Goal: Transaction & Acquisition: Purchase product/service

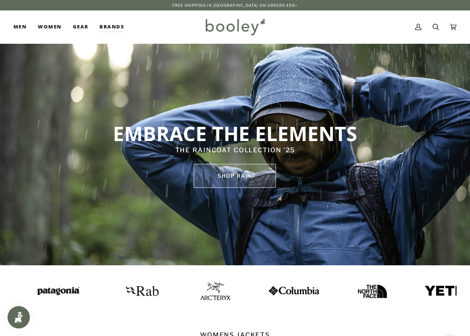
click at [250, 177] on link "SHOP rain" at bounding box center [235, 176] width 82 height 24
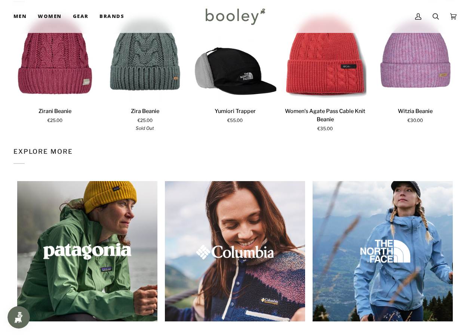
scroll to position [860, 0]
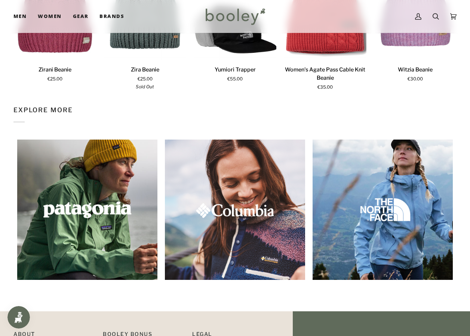
click at [93, 206] on img at bounding box center [87, 209] width 151 height 151
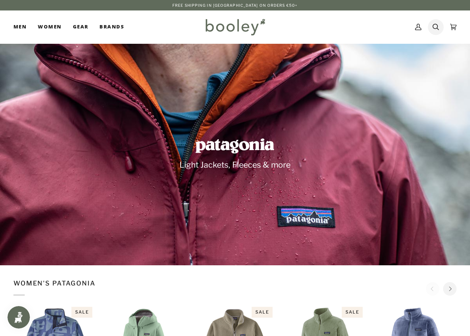
click at [436, 27] on icon at bounding box center [435, 26] width 6 height 11
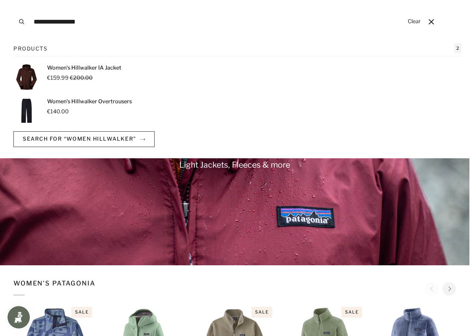
type input "**********"
click at [74, 68] on p "Women's Hillwalker IA Jacket" at bounding box center [84, 68] width 74 height 8
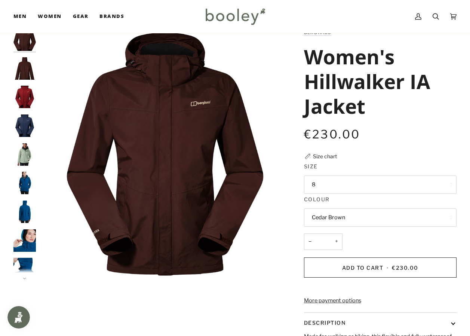
scroll to position [37, 0]
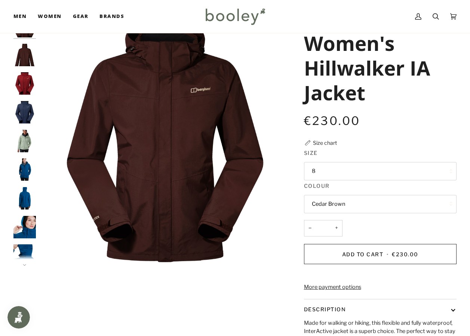
click at [347, 175] on button "8" at bounding box center [380, 171] width 152 height 18
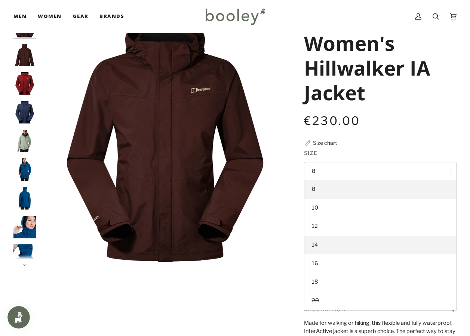
click at [333, 242] on link "14" at bounding box center [380, 244] width 152 height 19
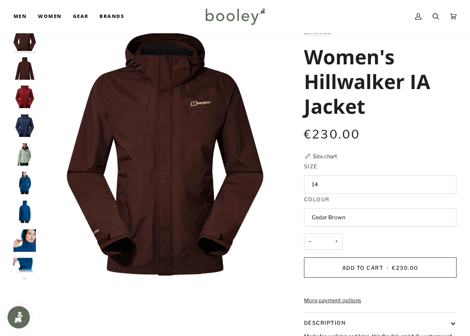
scroll to position [37, 0]
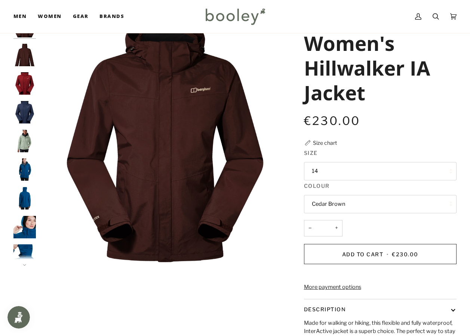
click at [357, 200] on button "Cedar Brown" at bounding box center [380, 204] width 152 height 18
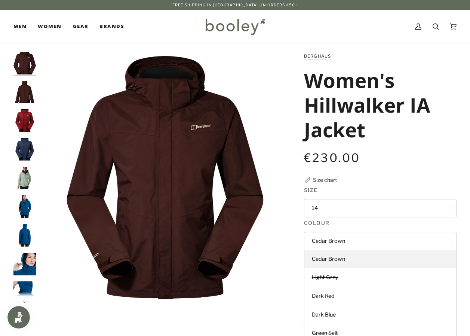
scroll to position [0, 0]
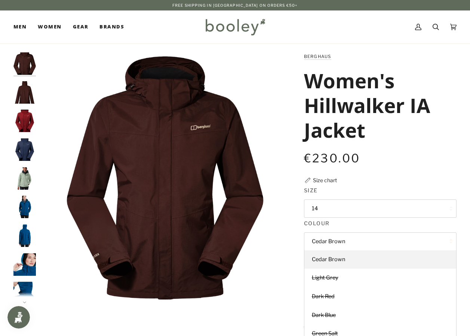
click at [25, 97] on img "Berghaus Women's Hillwalker IA Shell Jacket Cedar Brown - Booley Galway" at bounding box center [24, 92] width 22 height 22
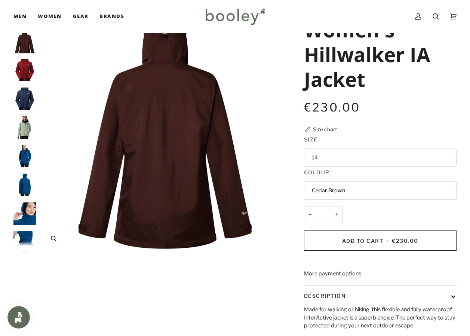
scroll to position [37, 0]
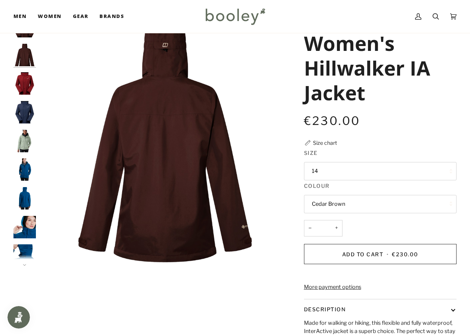
click at [26, 88] on img "Berghaus Women's Hillwalker IA Shell Jacket Dark Red - Booley Galway" at bounding box center [24, 83] width 22 height 22
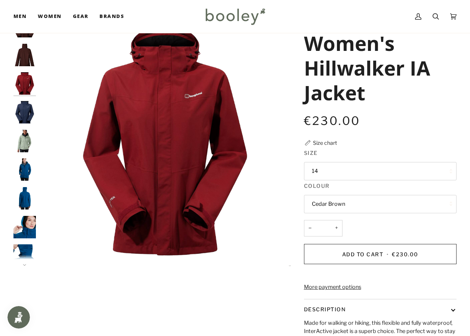
click at [21, 108] on img "Berghaus Women's Hillwalker IA Shell Jacket Dark Blue - Booley Galway" at bounding box center [24, 112] width 22 height 22
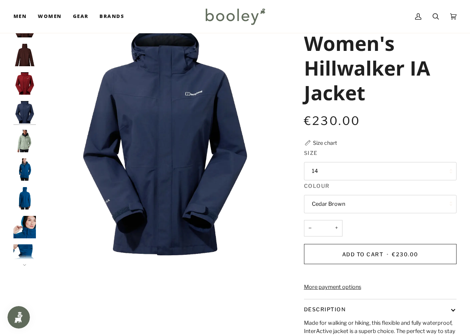
click at [22, 136] on img "Berghaus Women's Hillwalker IA Jacket Green Salt - Booley Galway" at bounding box center [24, 141] width 22 height 22
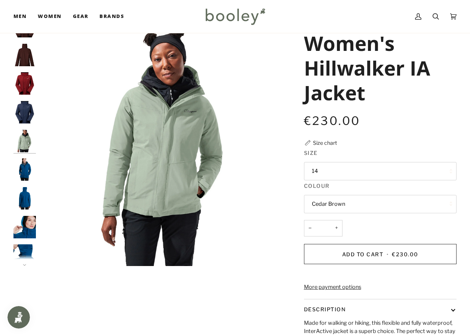
scroll to position [1, 0]
click at [25, 171] on img "Berghaus Women's Hillwalker IA Shell Jacket Blue - Booley Galway" at bounding box center [24, 168] width 22 height 22
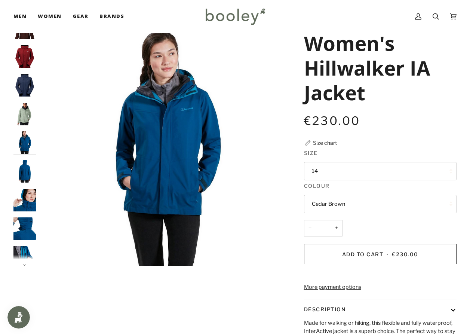
scroll to position [29, 0]
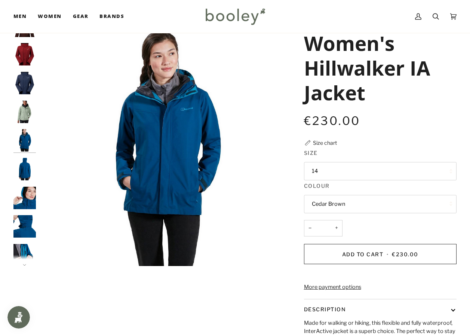
click at [26, 170] on img "Berghaus Women's Hillwalker IA Shell Jacket Blue - Booley Galway" at bounding box center [24, 169] width 22 height 22
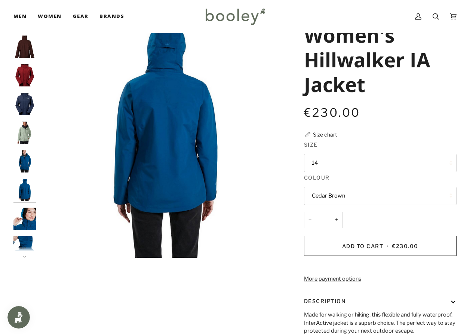
scroll to position [0, 0]
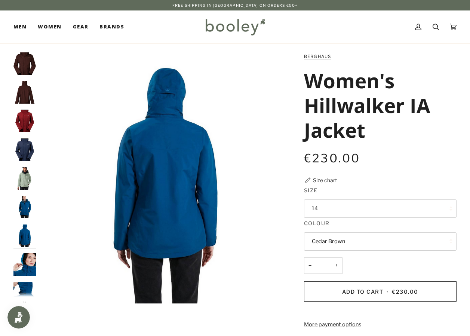
click at [346, 241] on button "Cedar Brown" at bounding box center [380, 241] width 152 height 18
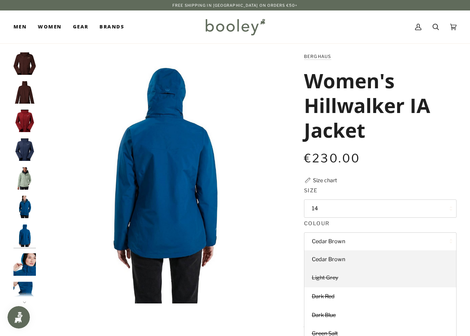
click at [326, 278] on span "Light Grey" at bounding box center [325, 277] width 27 height 7
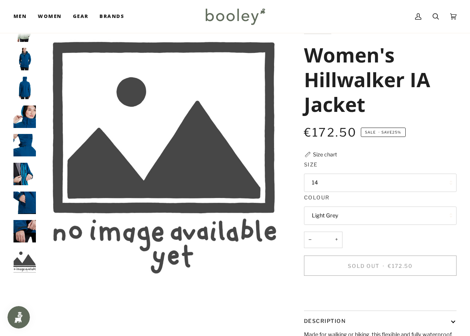
scroll to position [37, 0]
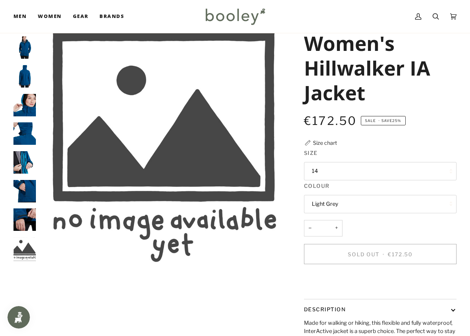
click at [337, 206] on button "Light Grey" at bounding box center [380, 204] width 152 height 18
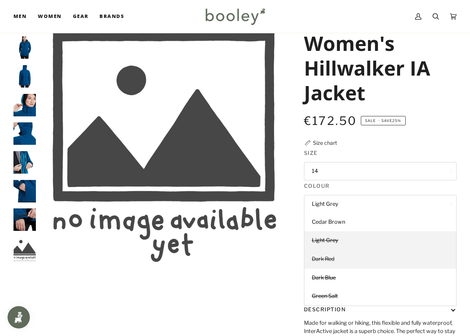
click at [329, 258] on span "Dark Red" at bounding box center [323, 258] width 23 height 7
